Goal: Information Seeking & Learning: Learn about a topic

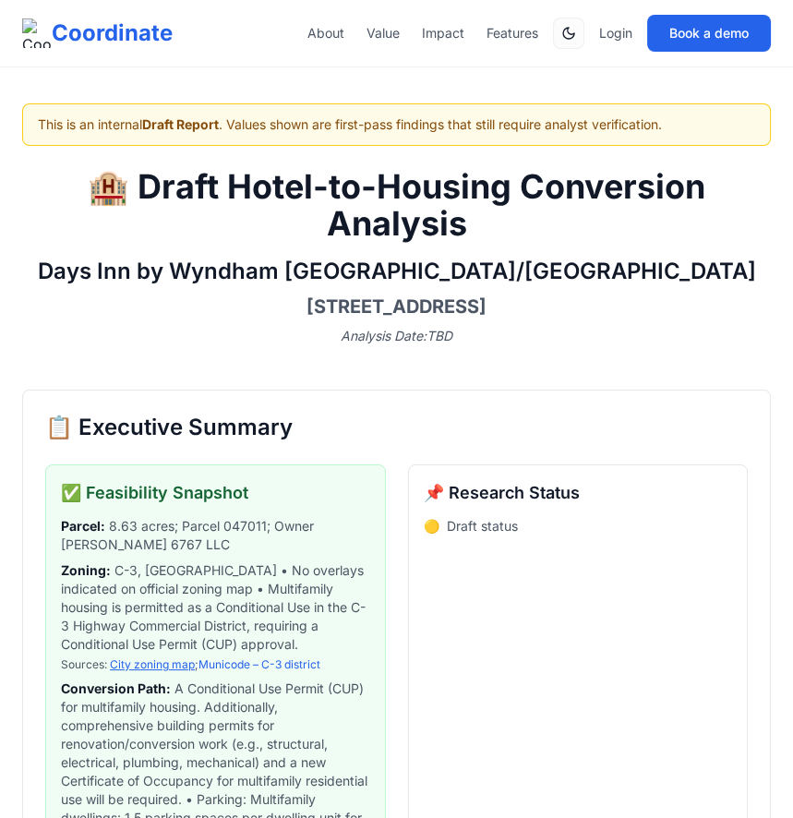
click at [135, 658] on link "City zoning map" at bounding box center [152, 665] width 85 height 14
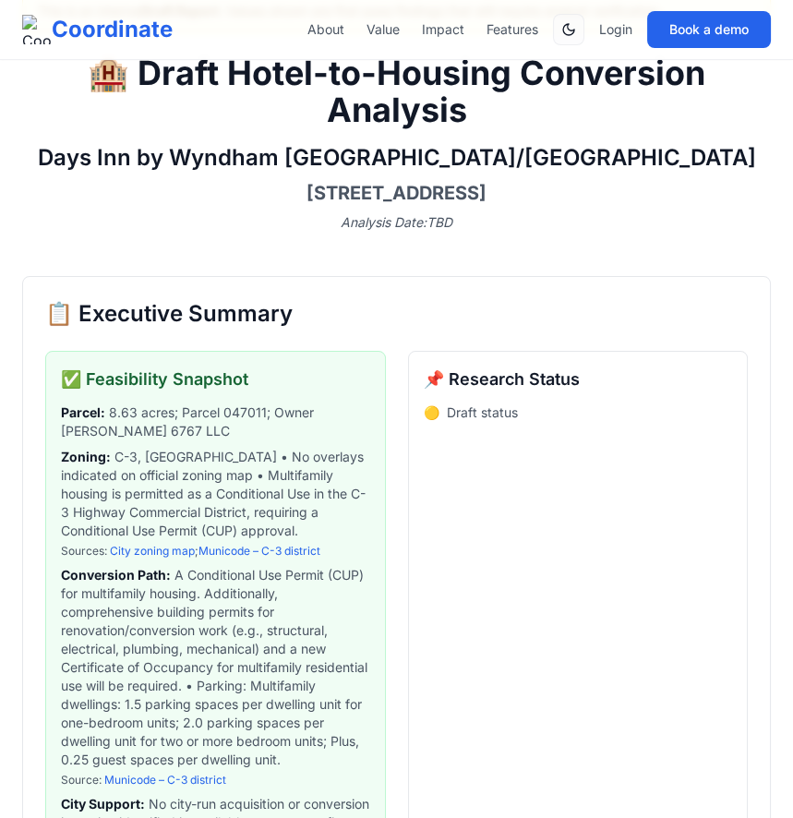
scroll to position [129, 0]
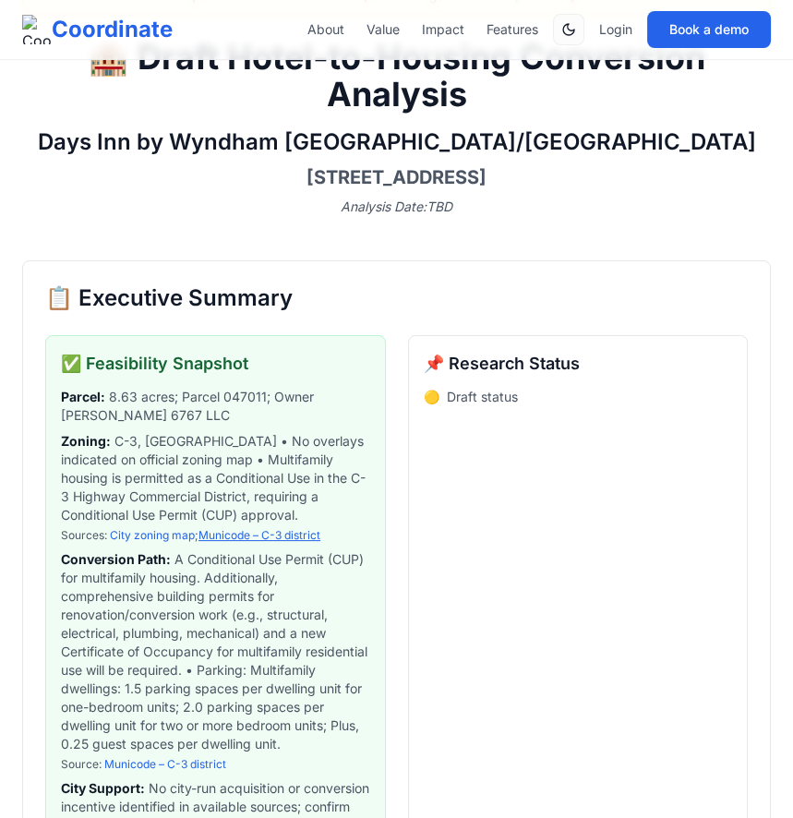
click at [229, 530] on link "Municode – C-3 district" at bounding box center [260, 535] width 122 height 14
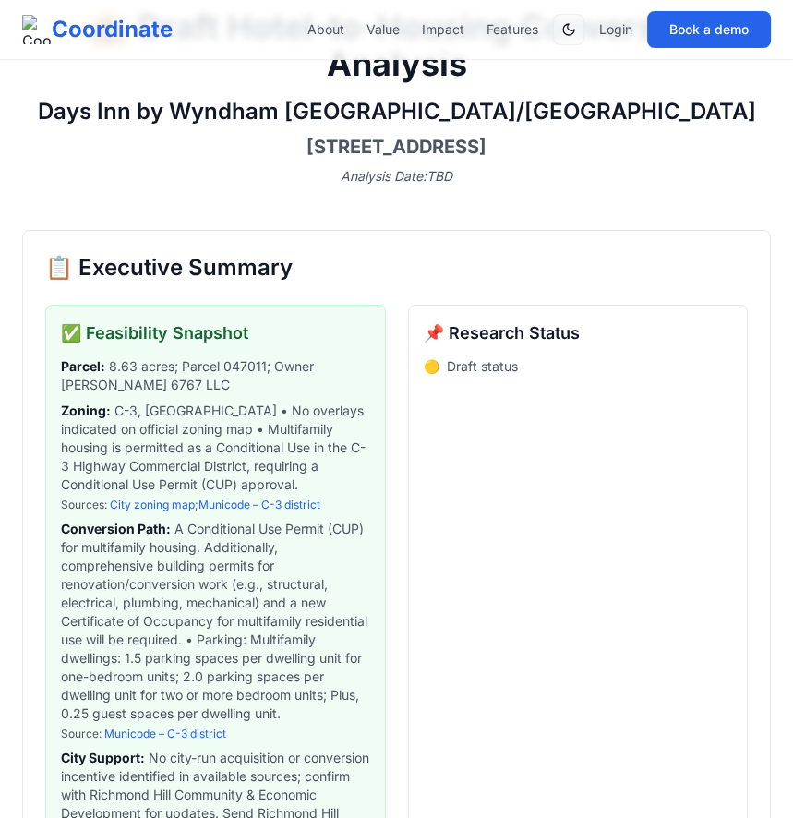
scroll to position [0, 0]
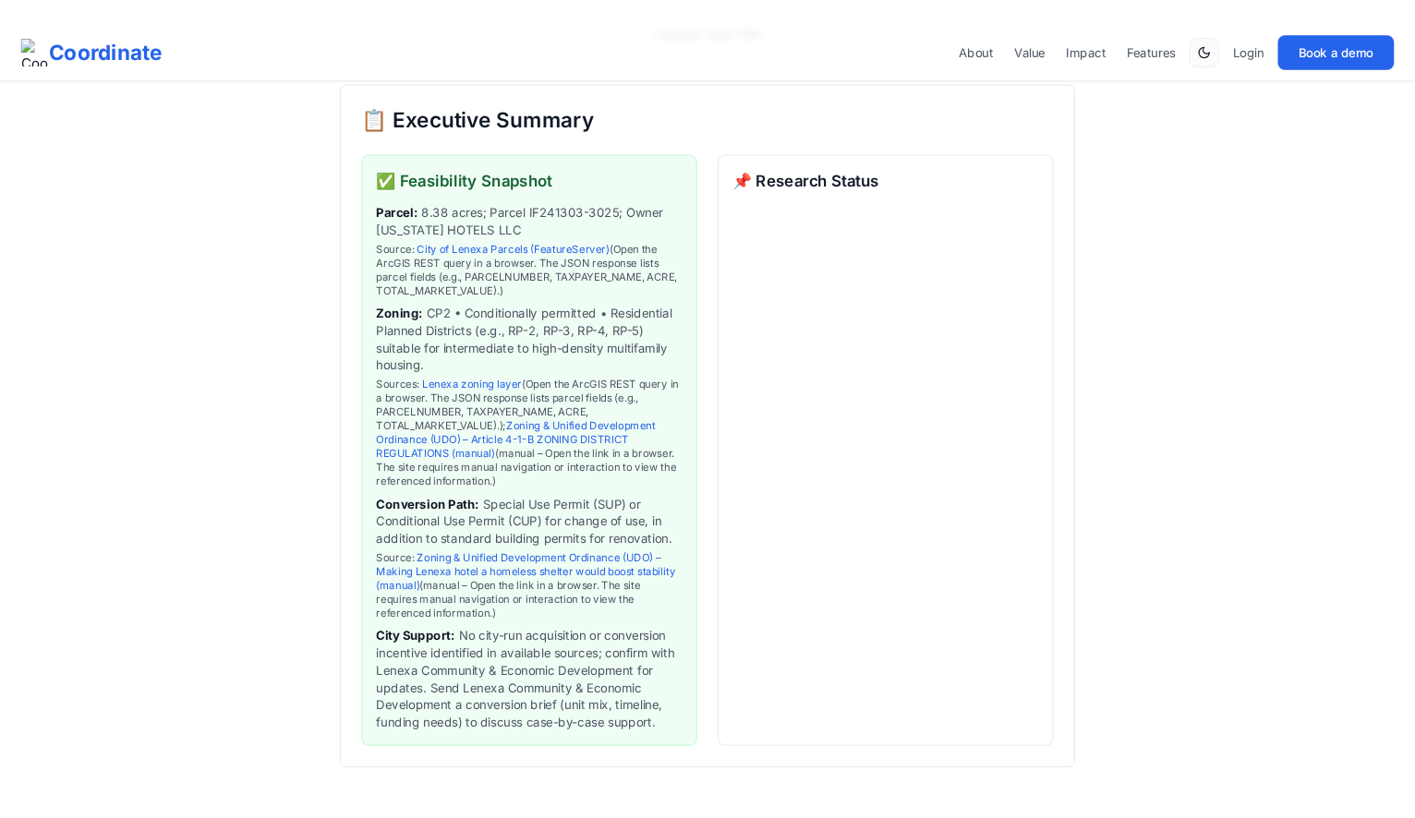
scroll to position [294, 0]
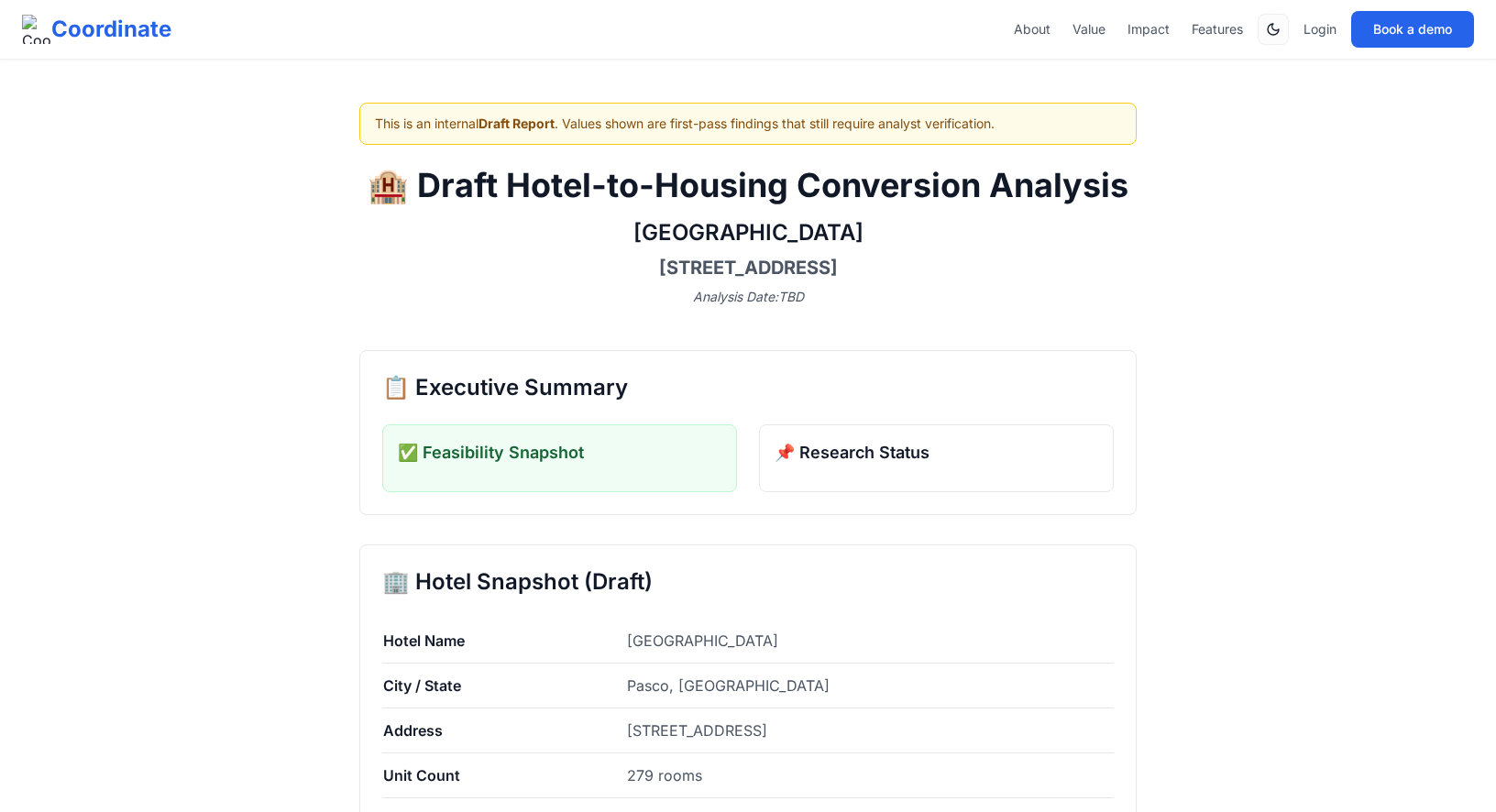
scroll to position [1780, 0]
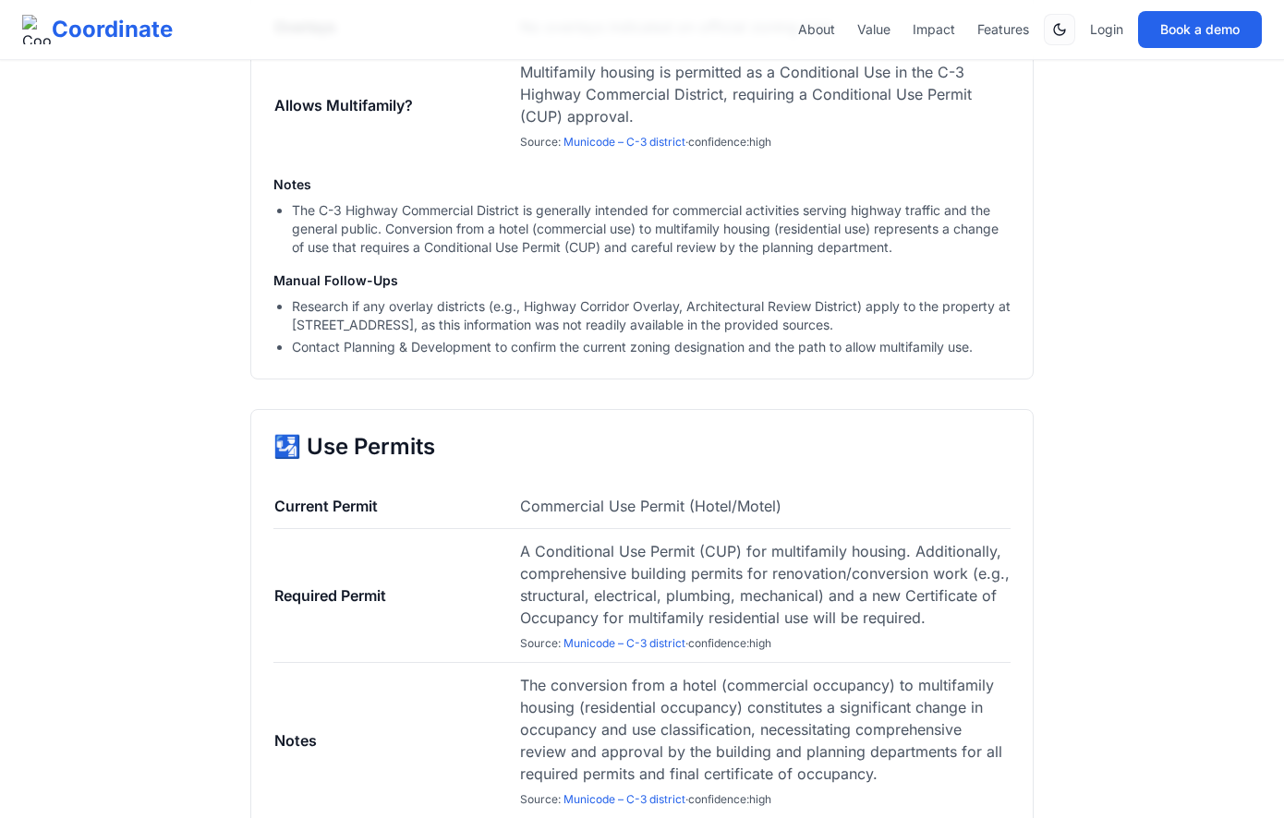
scroll to position [2036, 0]
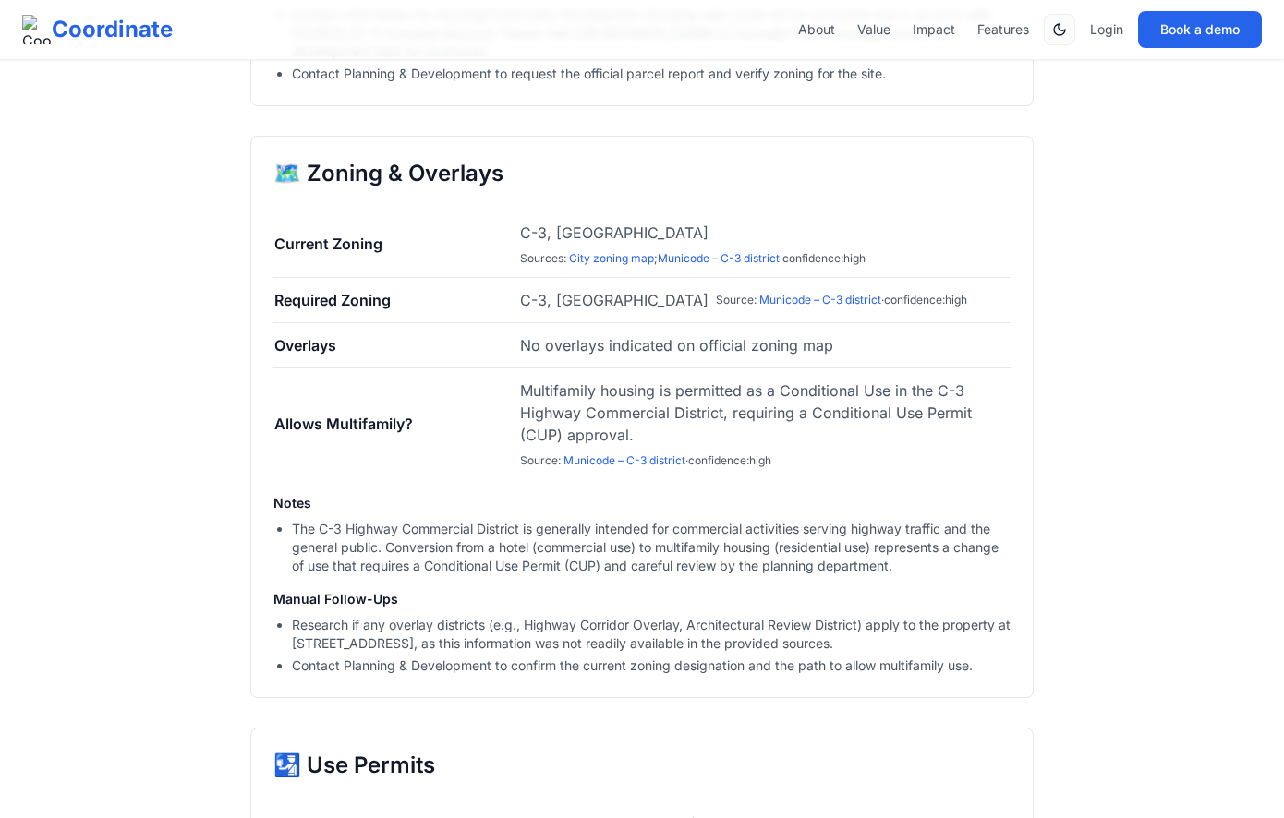
scroll to position [1780, 0]
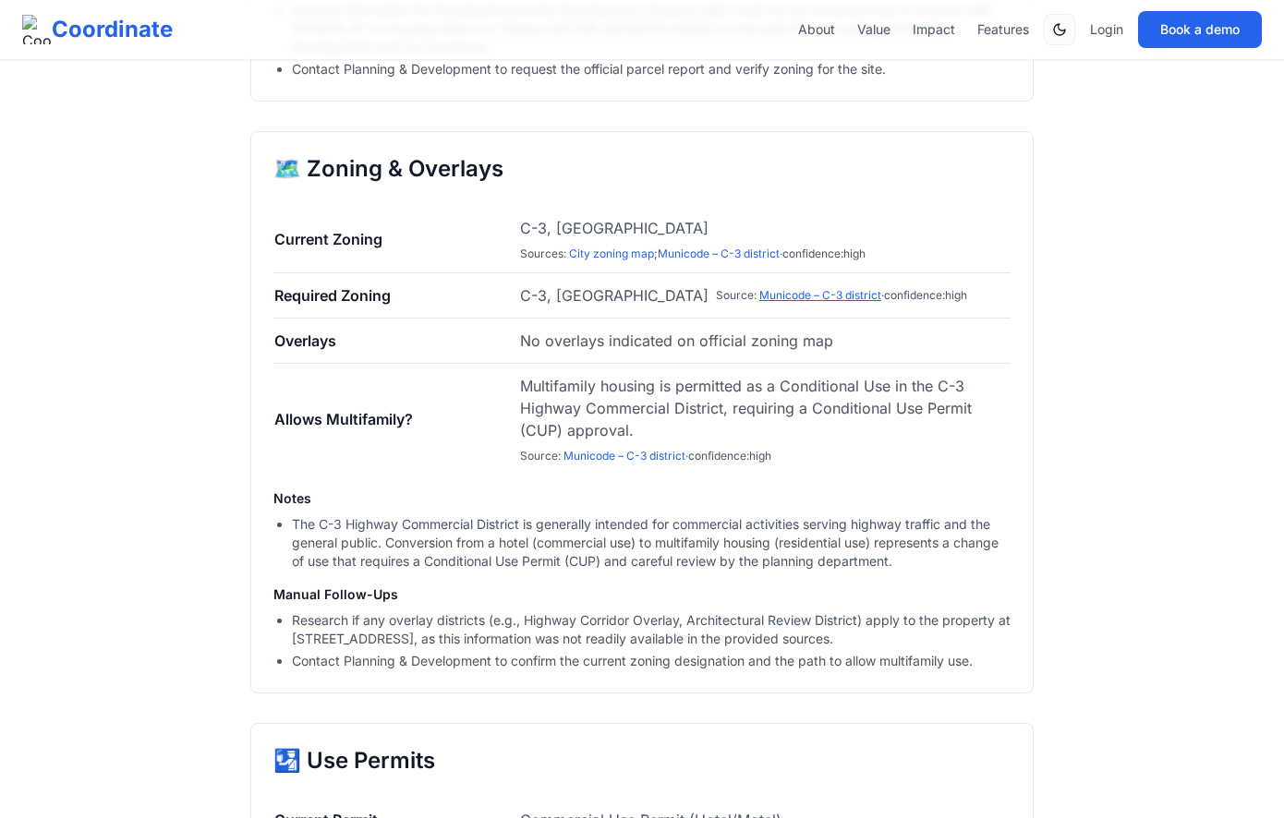
click at [759, 302] on link "Municode – C-3 district" at bounding box center [820, 295] width 122 height 14
